Goal: Information Seeking & Learning: Find specific fact

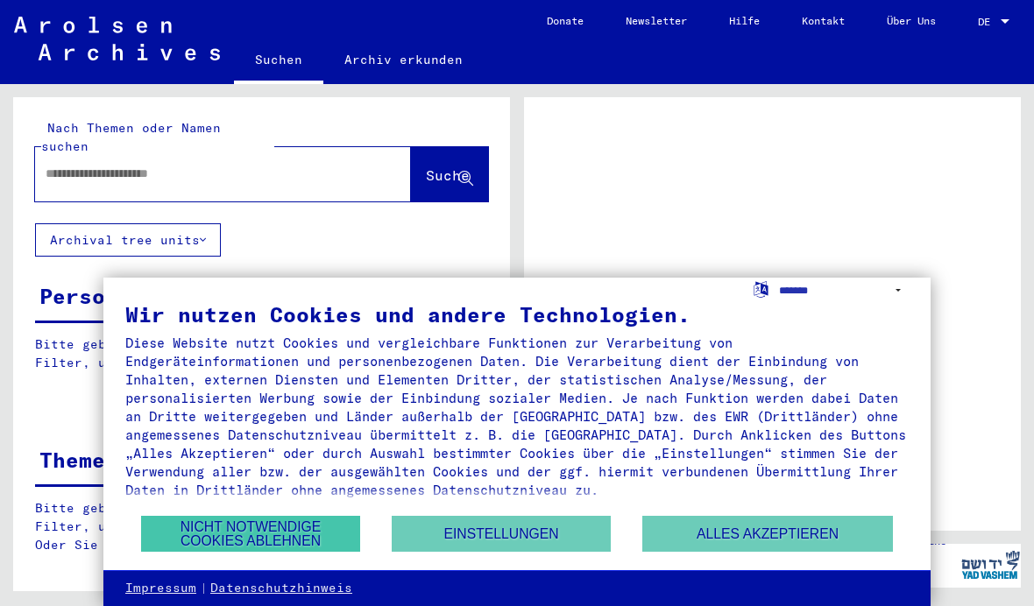
click at [210, 537] on button "Nicht notwendige Cookies ablehnen" at bounding box center [250, 534] width 219 height 36
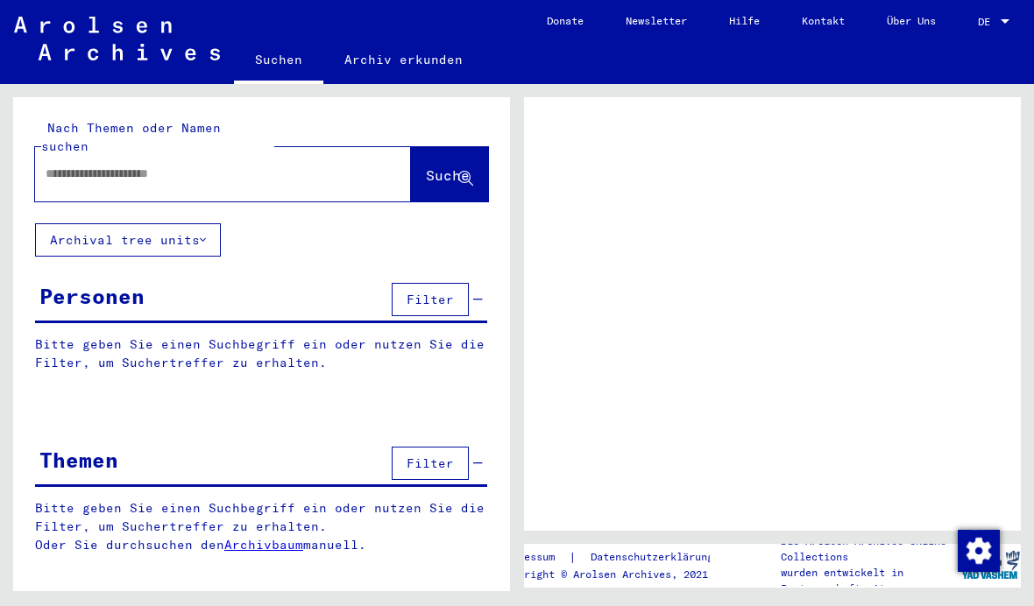
click at [110, 165] on input "text" at bounding box center [207, 174] width 323 height 18
type input "*******"
click at [447, 166] on span "Suche" at bounding box center [448, 175] width 44 height 18
click at [461, 172] on icon at bounding box center [465, 179] width 15 height 15
click at [427, 147] on button "Suche" at bounding box center [449, 174] width 77 height 54
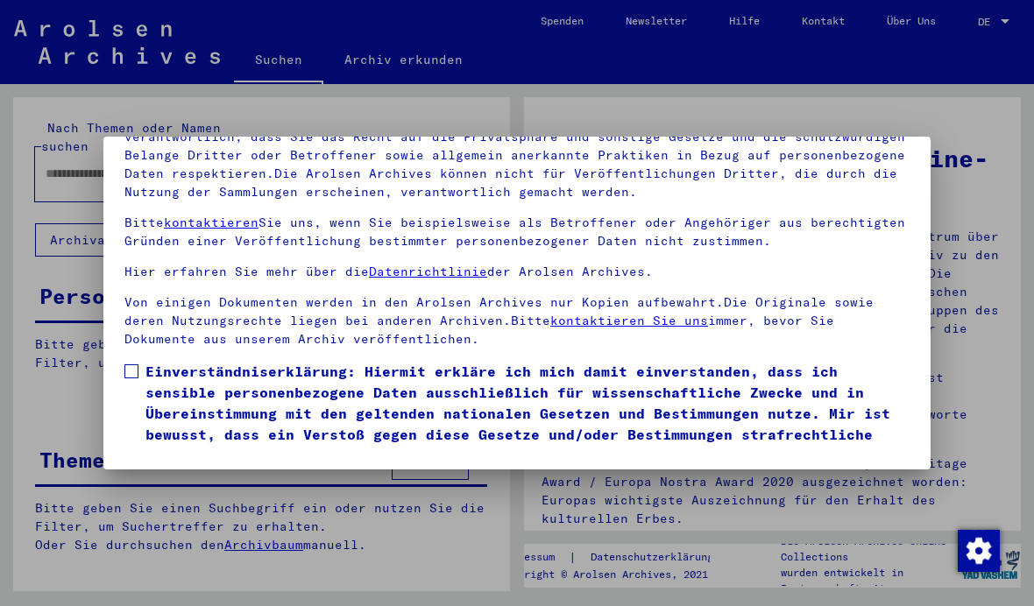
scroll to position [188, 0]
click at [144, 361] on label "Einverständniserklärung: Hiermit erkläre ich mich damit einverstanden, dass ich…" at bounding box center [516, 413] width 785 height 105
click at [192, 475] on button "Ich stimme zu" at bounding box center [190, 491] width 132 height 33
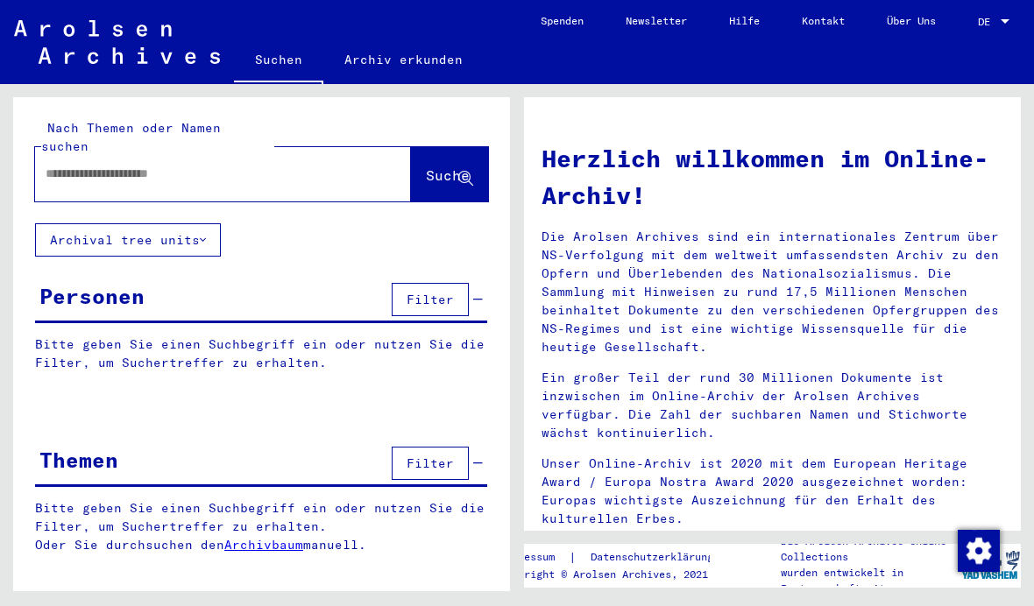
click at [321, 165] on input "text" at bounding box center [202, 174] width 313 height 18
type input "*******"
click at [431, 166] on span "Suche" at bounding box center [448, 175] width 44 height 18
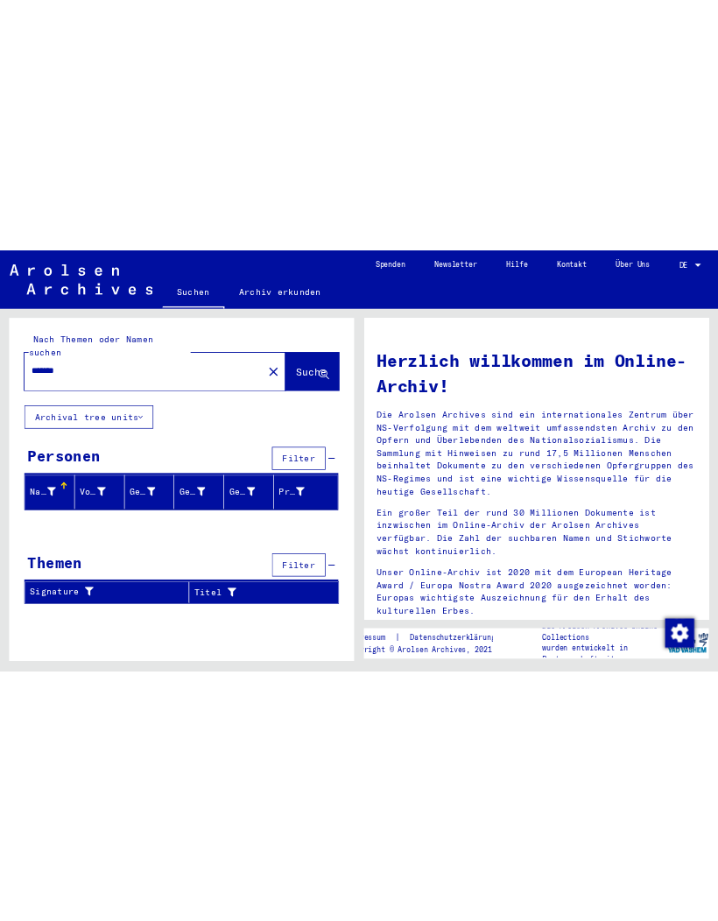
scroll to position [23, 0]
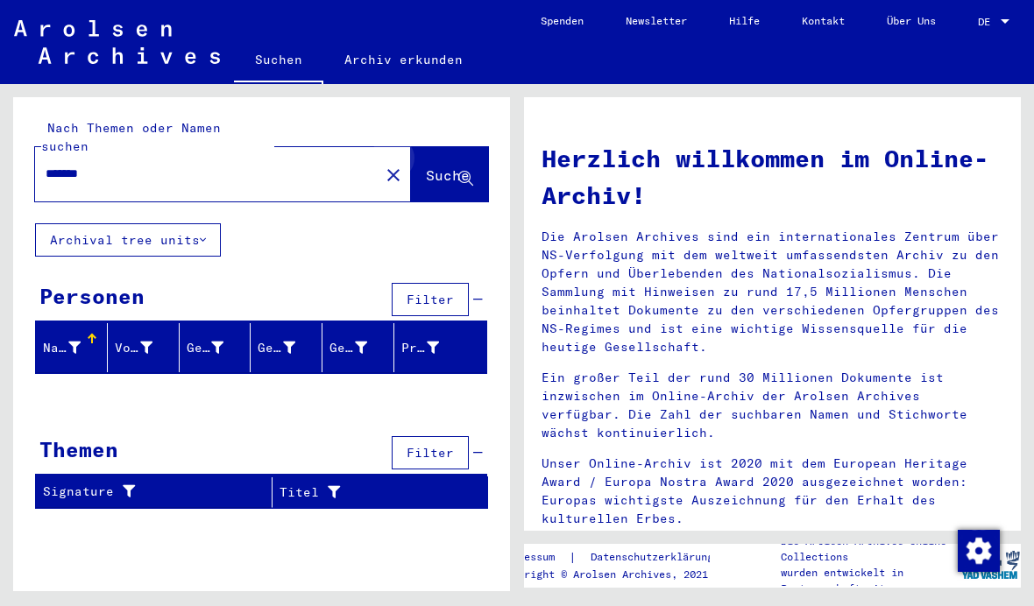
click at [455, 166] on span "Suche" at bounding box center [448, 175] width 44 height 18
click at [462, 150] on button "Suche" at bounding box center [449, 174] width 77 height 54
click at [455, 166] on span "Suche" at bounding box center [448, 175] width 44 height 18
click at [448, 166] on span "Suche" at bounding box center [448, 175] width 44 height 18
click at [302, 164] on div "Nach Themen oder Namen suchen ******* close Suche" at bounding box center [261, 160] width 497 height 126
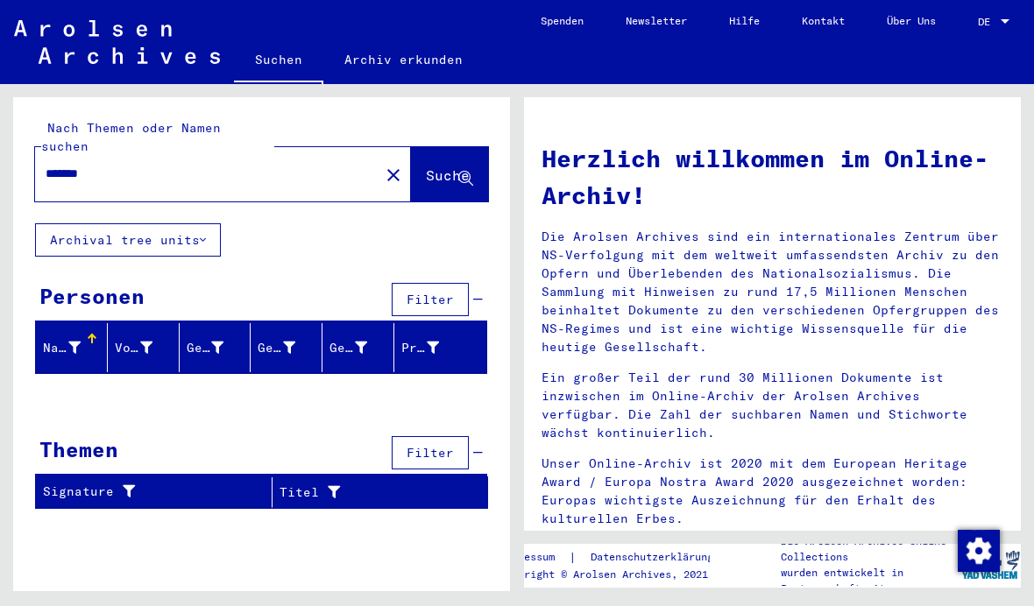
click at [264, 165] on input "*******" at bounding box center [202, 174] width 313 height 18
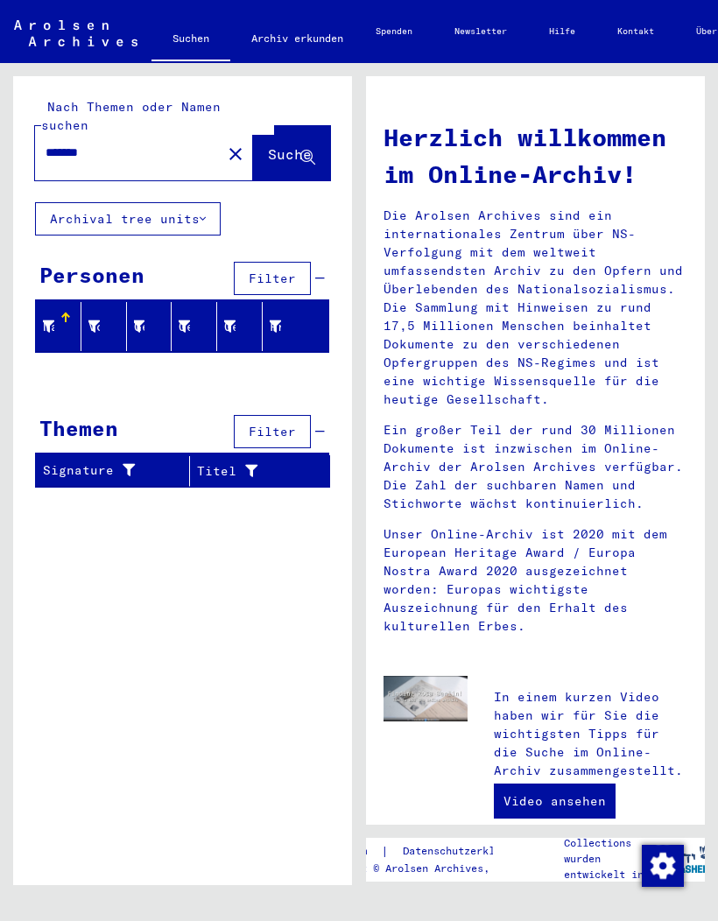
click at [90, 202] on button "Archival tree units" at bounding box center [128, 218] width 186 height 33
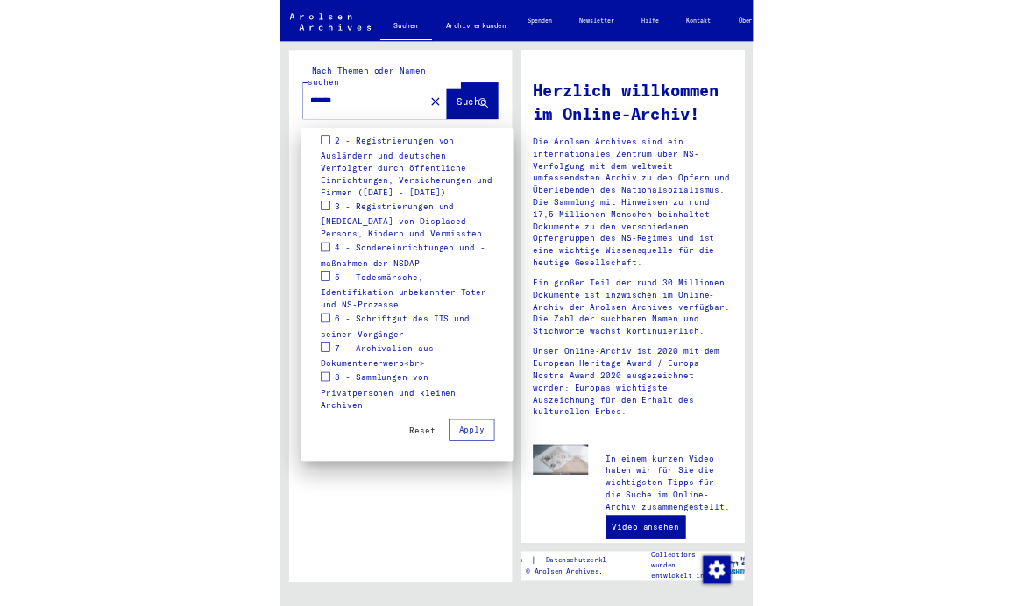
scroll to position [377, 0]
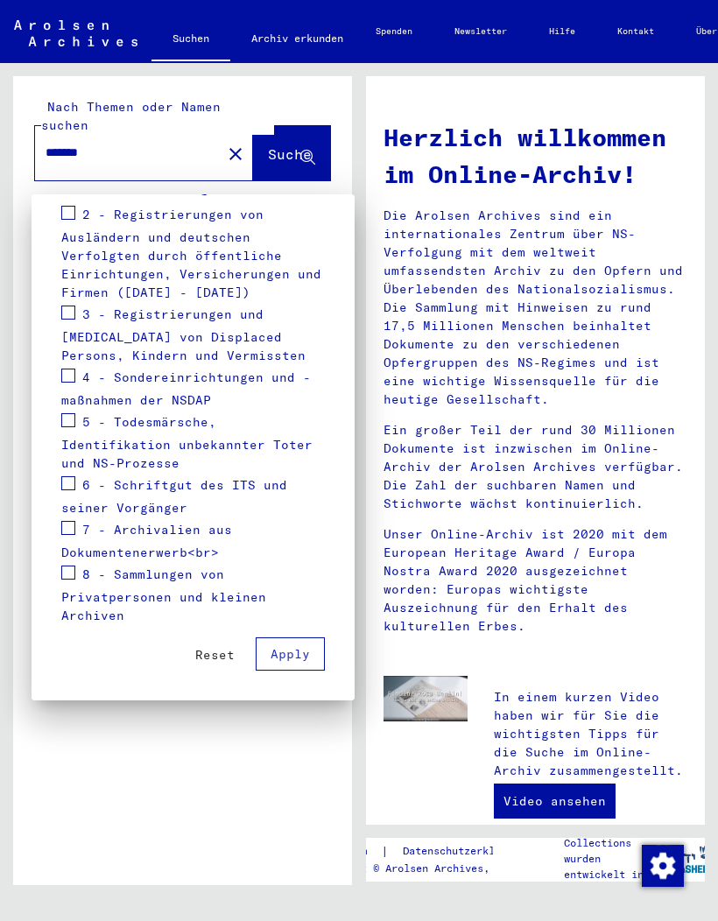
click at [281, 605] on div at bounding box center [359, 460] width 718 height 921
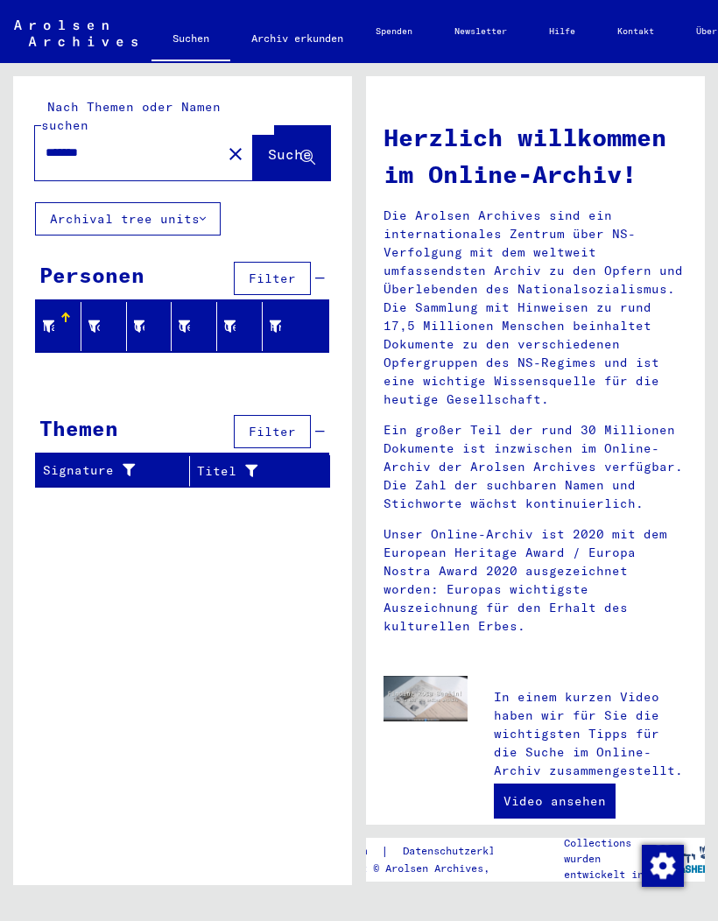
click at [302, 126] on button "Suche" at bounding box center [291, 153] width 77 height 54
click at [291, 126] on button "Suche" at bounding box center [291, 153] width 77 height 54
click at [225, 144] on mat-icon "close" at bounding box center [235, 154] width 21 height 21
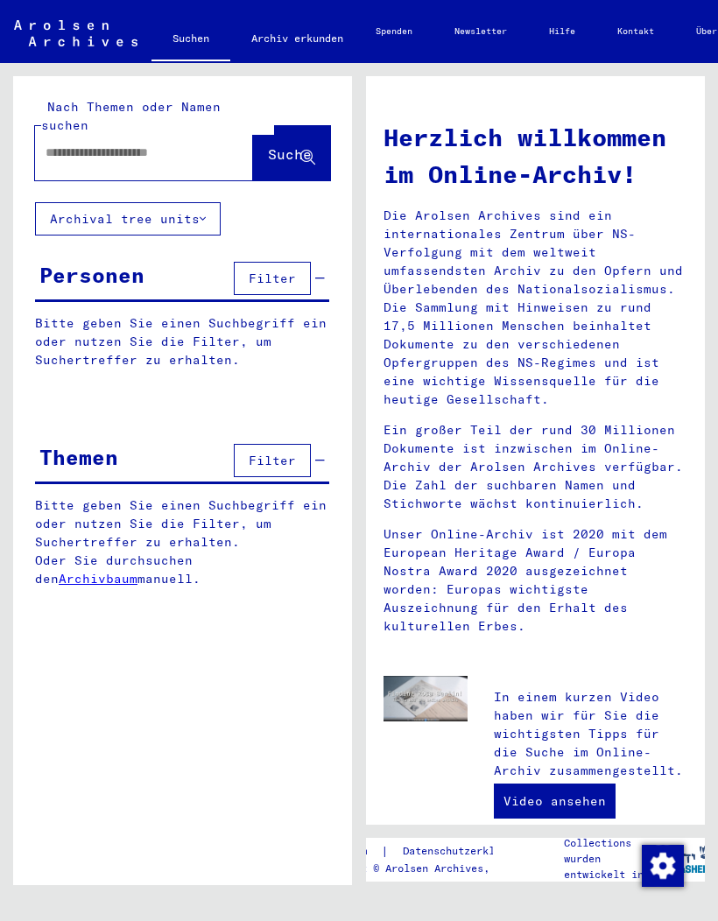
click at [114, 144] on input "text" at bounding box center [123, 153] width 155 height 18
type input "******"
click at [288, 145] on span "Suche" at bounding box center [290, 154] width 44 height 18
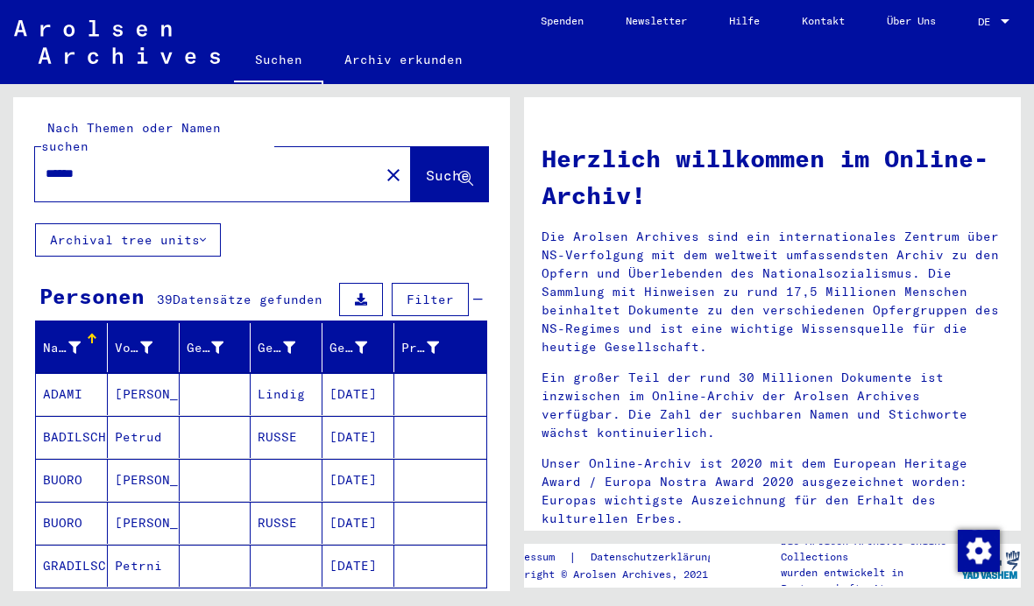
click at [365, 293] on icon at bounding box center [361, 299] width 12 height 12
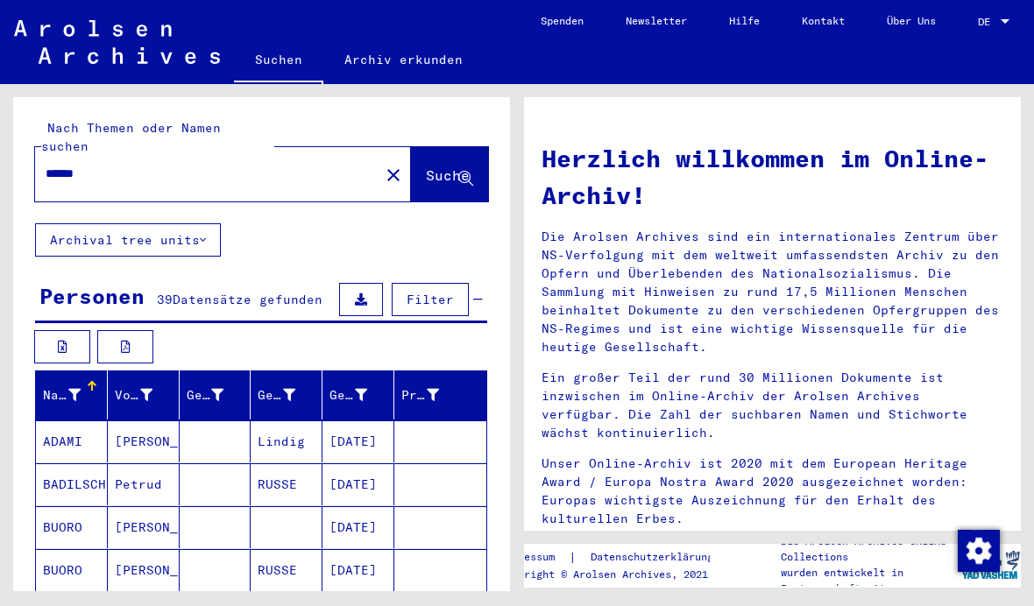
click at [143, 330] on button at bounding box center [125, 346] width 56 height 33
